Goal: Information Seeking & Learning: Learn about a topic

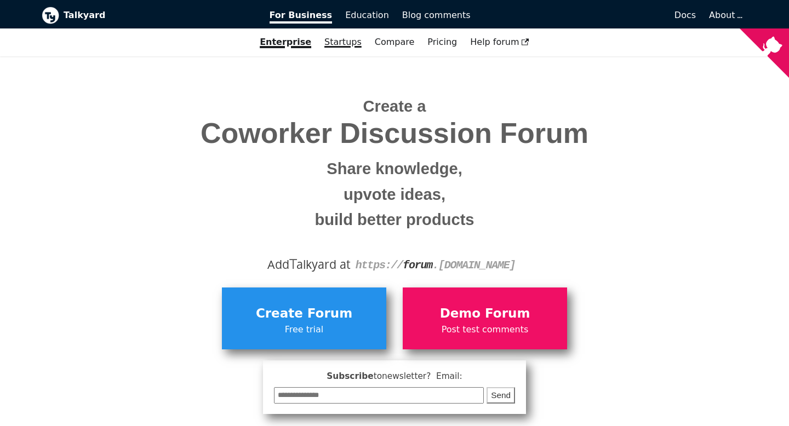
click at [337, 41] on link "Startups" at bounding box center [343, 42] width 50 height 19
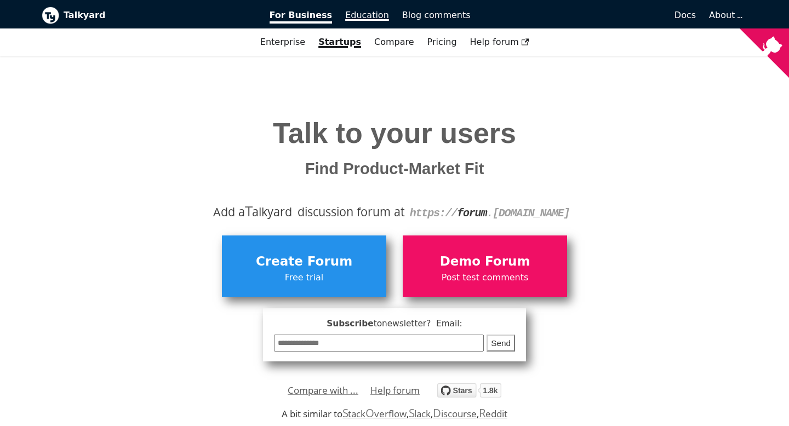
click at [375, 11] on span "Education" at bounding box center [367, 15] width 44 height 10
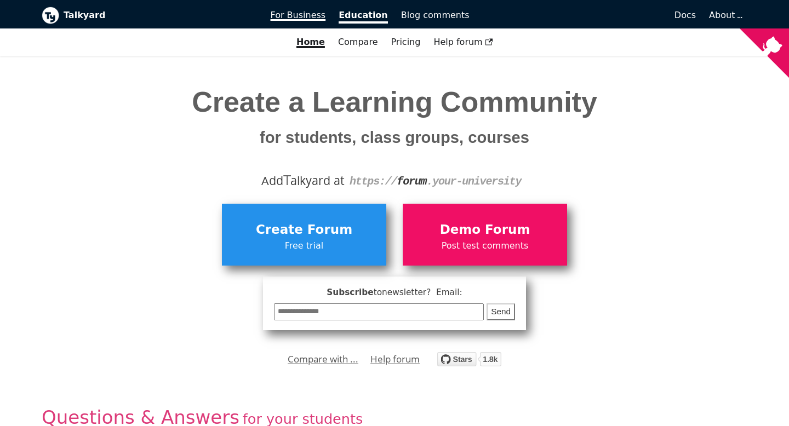
click at [310, 15] on span "For Business" at bounding box center [298, 15] width 55 height 10
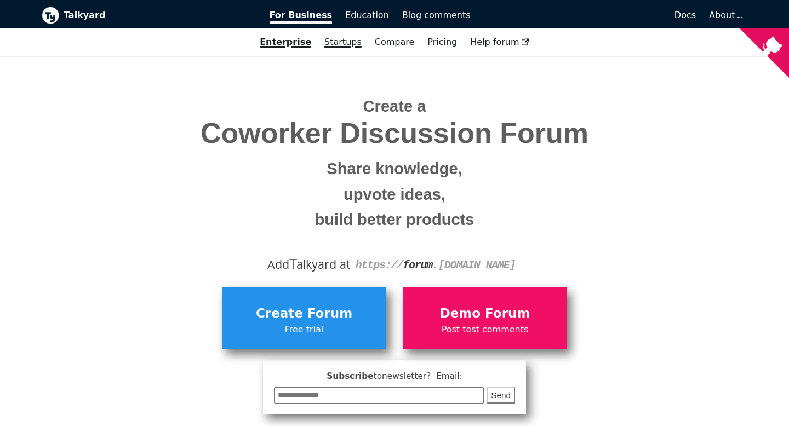
click at [348, 45] on link "Startups" at bounding box center [343, 42] width 50 height 19
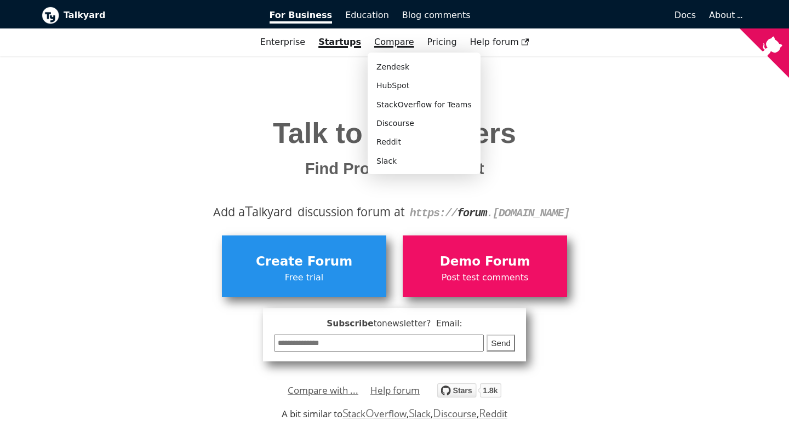
click at [388, 44] on link "Compare" at bounding box center [394, 42] width 40 height 10
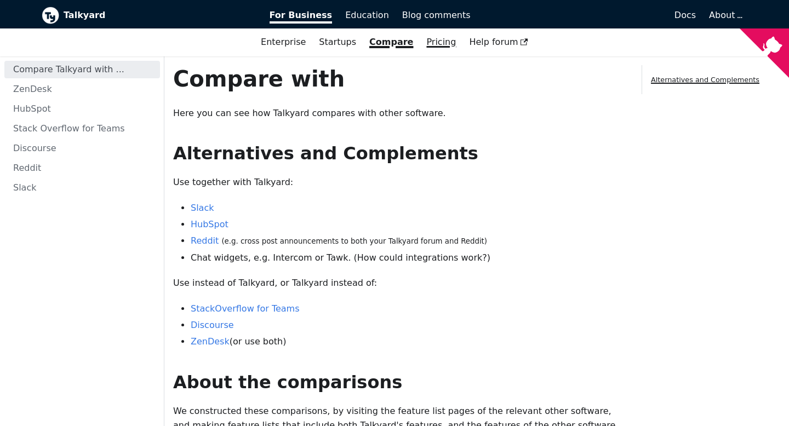
click at [437, 45] on link "Pricing" at bounding box center [440, 42] width 43 height 19
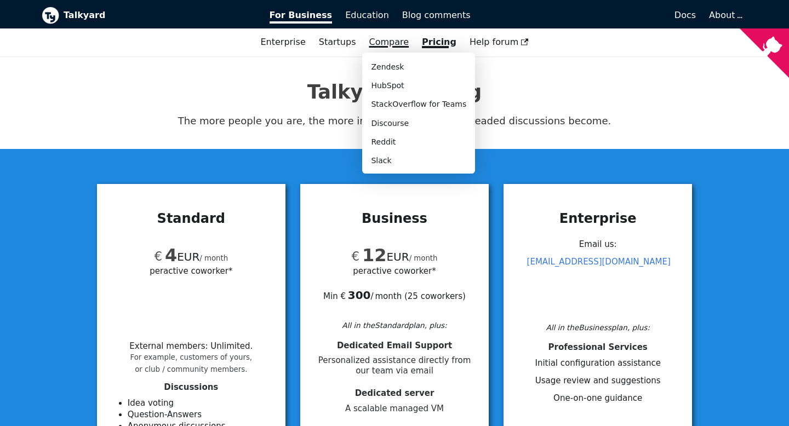
click at [386, 44] on link "Compare" at bounding box center [389, 42] width 40 height 10
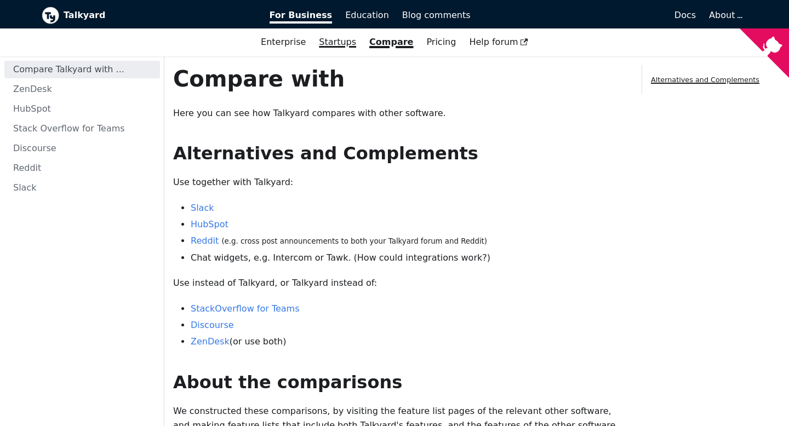
click at [341, 42] on link "Startups" at bounding box center [337, 42] width 50 height 19
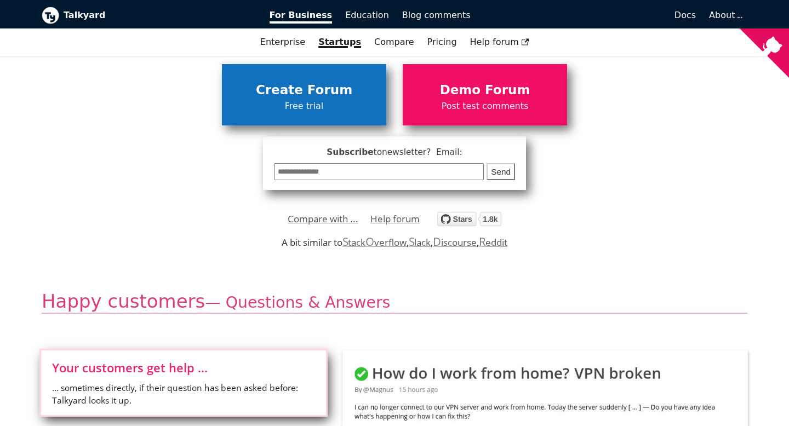
scroll to position [170, 0]
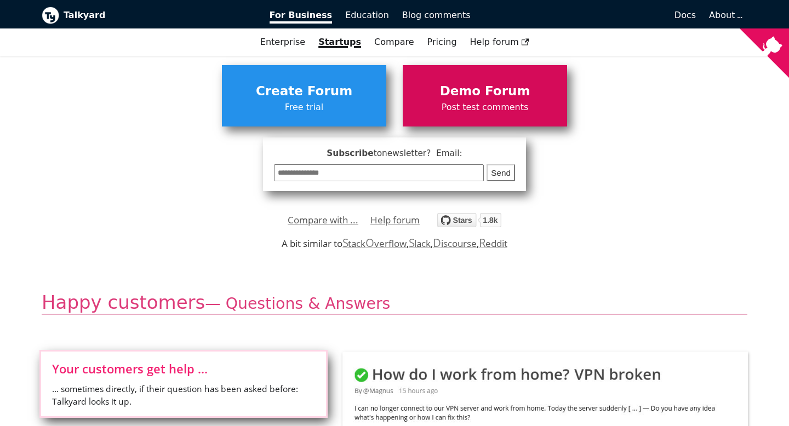
click at [473, 124] on link "Demo Forum Post test comments" at bounding box center [484, 95] width 164 height 61
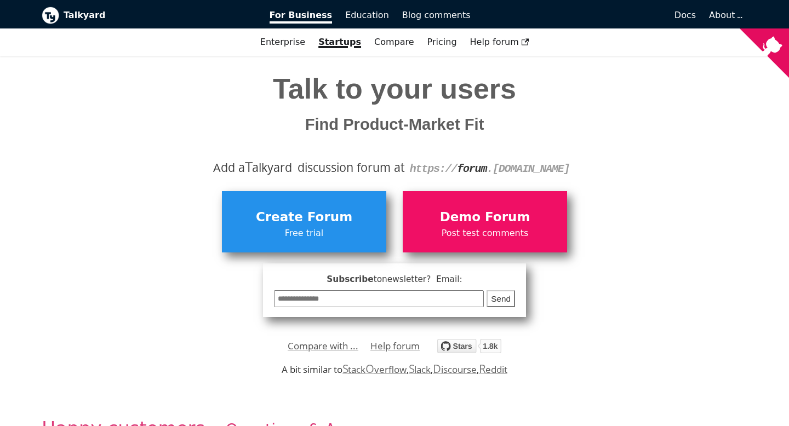
scroll to position [0, 0]
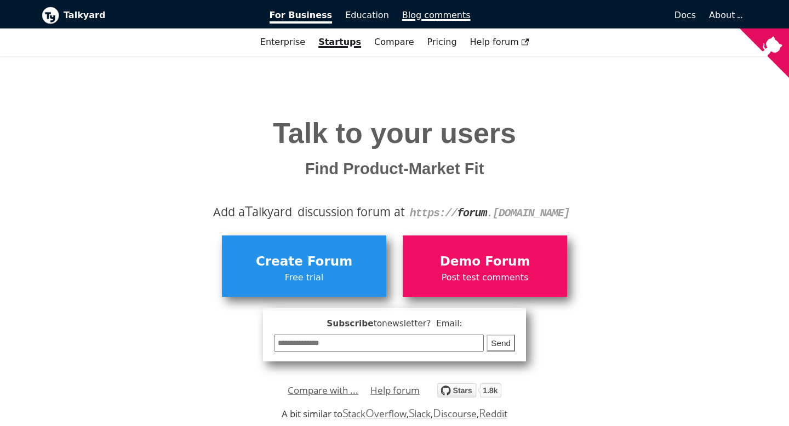
click at [430, 16] on span "Blog comments" at bounding box center [436, 15] width 68 height 10
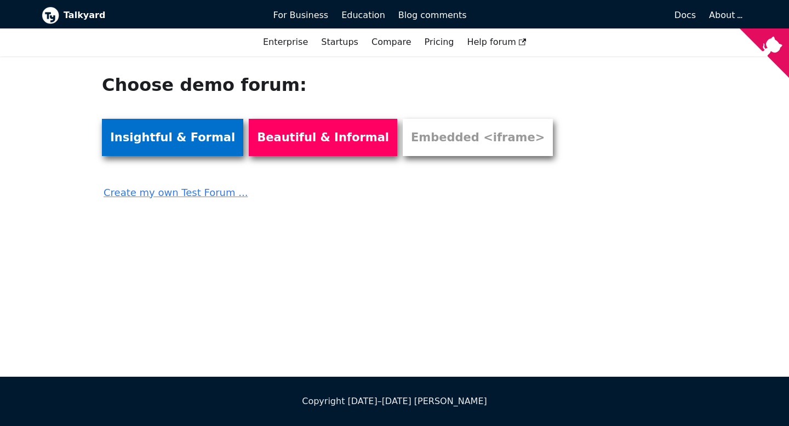
click at [170, 131] on link "Insightful & Formal" at bounding box center [172, 137] width 141 height 37
